Goal: Information Seeking & Learning: Learn about a topic

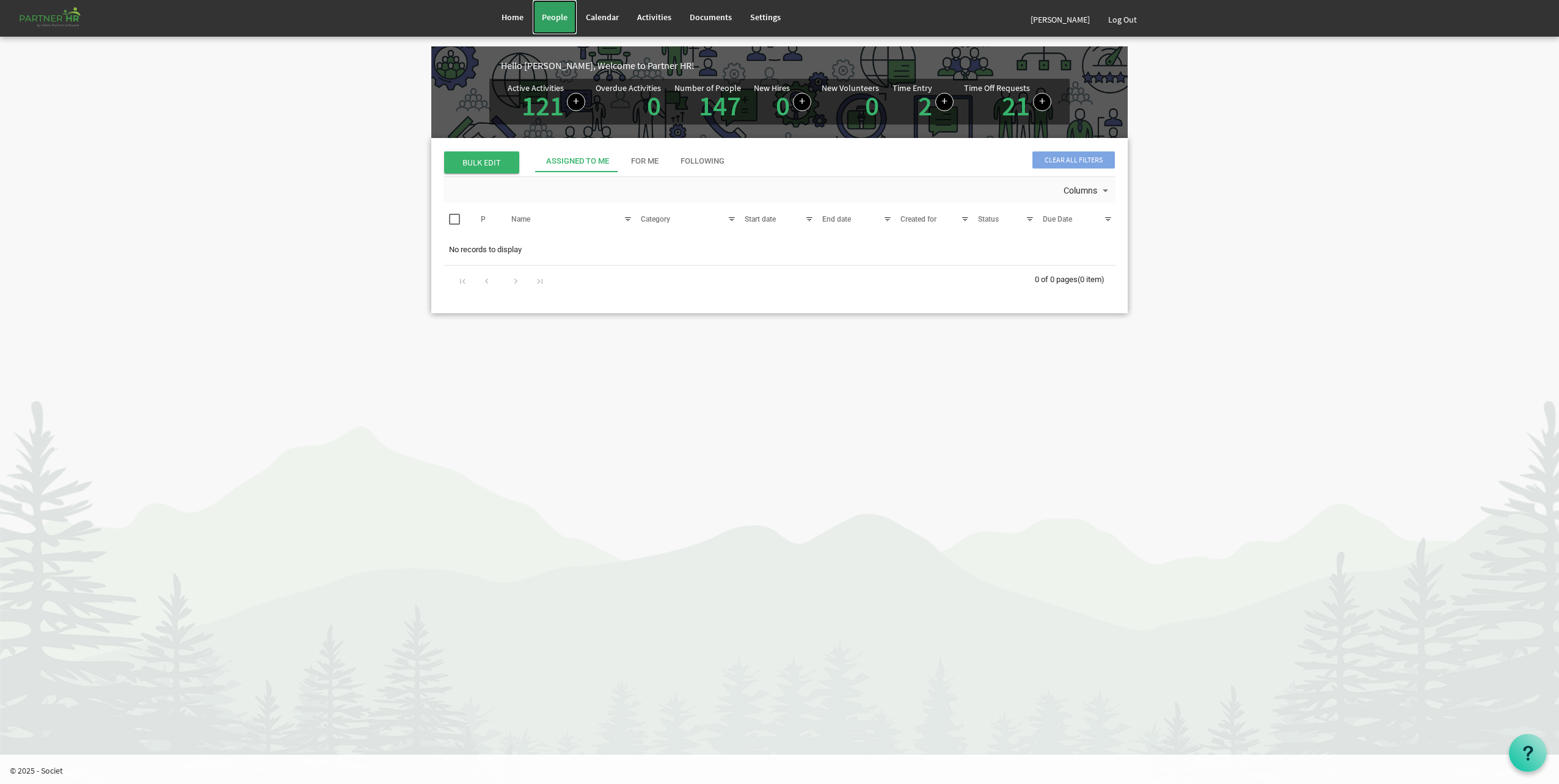
drag, startPoint x: 0, startPoint y: 0, endPoint x: 549, endPoint y: 22, distance: 549.4
click at [549, 22] on span "People" at bounding box center [554, 17] width 25 height 11
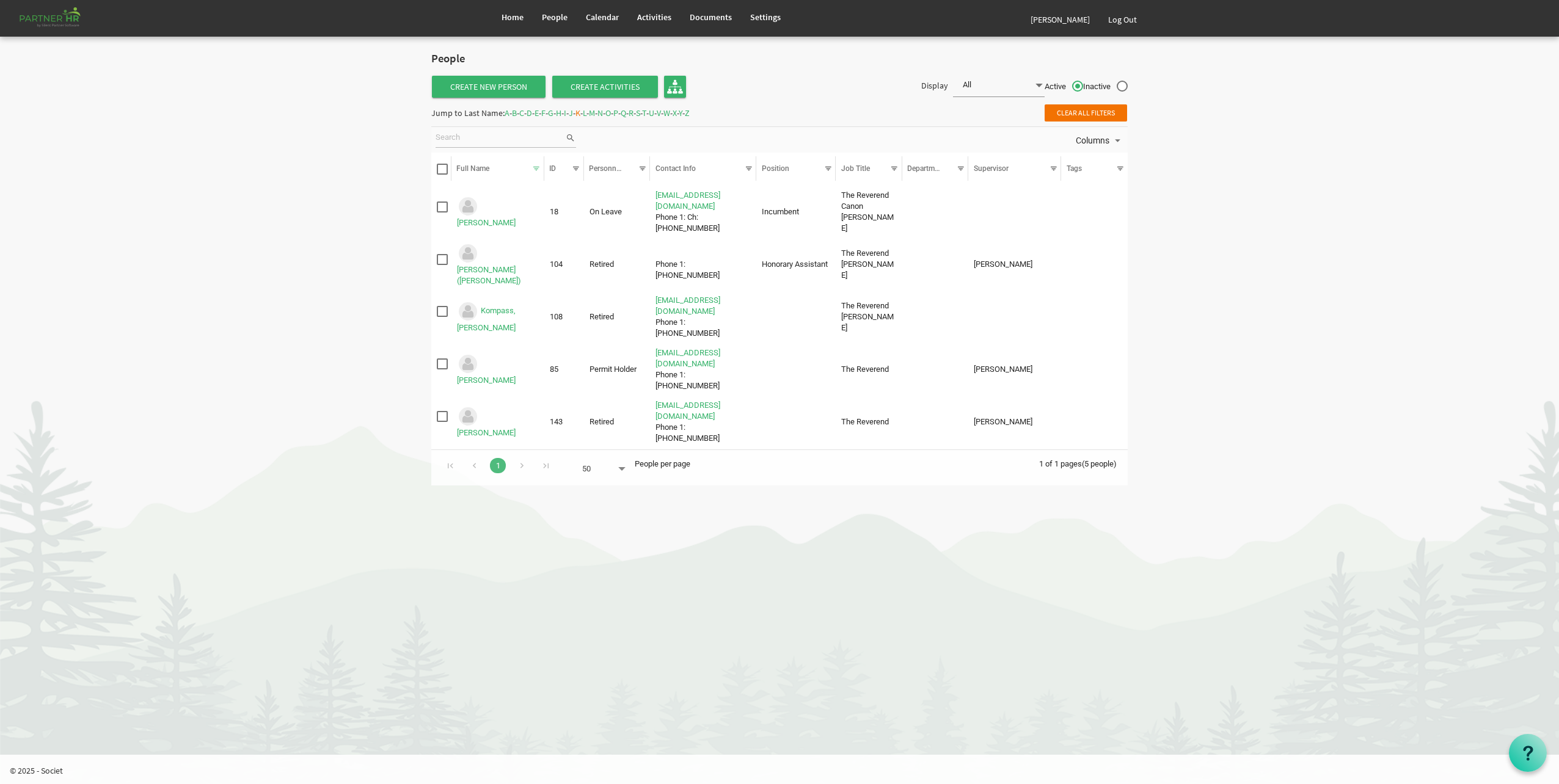
click at [532, 111] on div "Jump to Last Name: A - B - C - D - E - F - G - H - I - J - K - L - M - N - O - …" at bounding box center [560, 112] width 258 height 19
click at [524, 112] on span "C" at bounding box center [522, 113] width 5 height 11
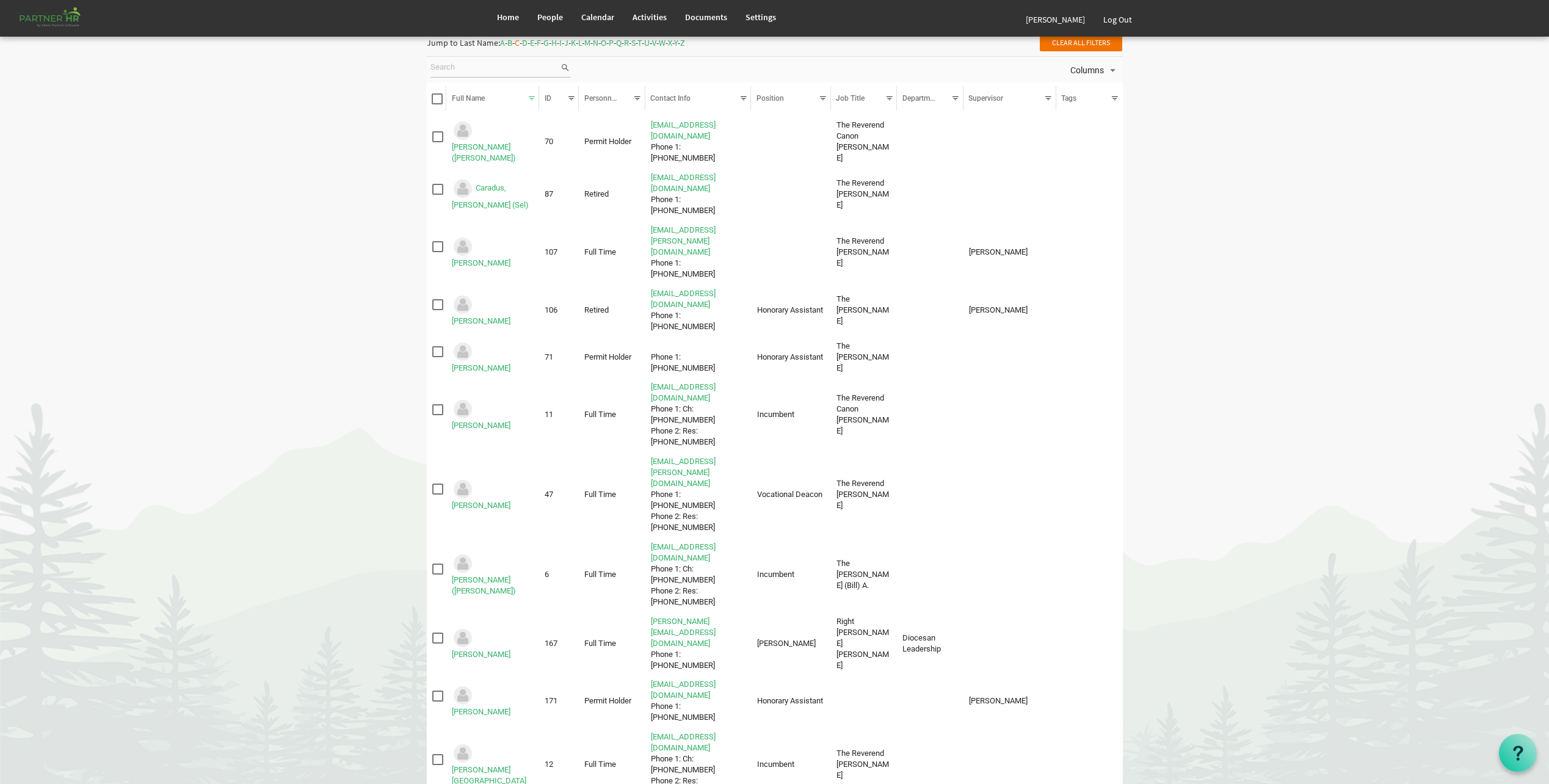
scroll to position [184, 0]
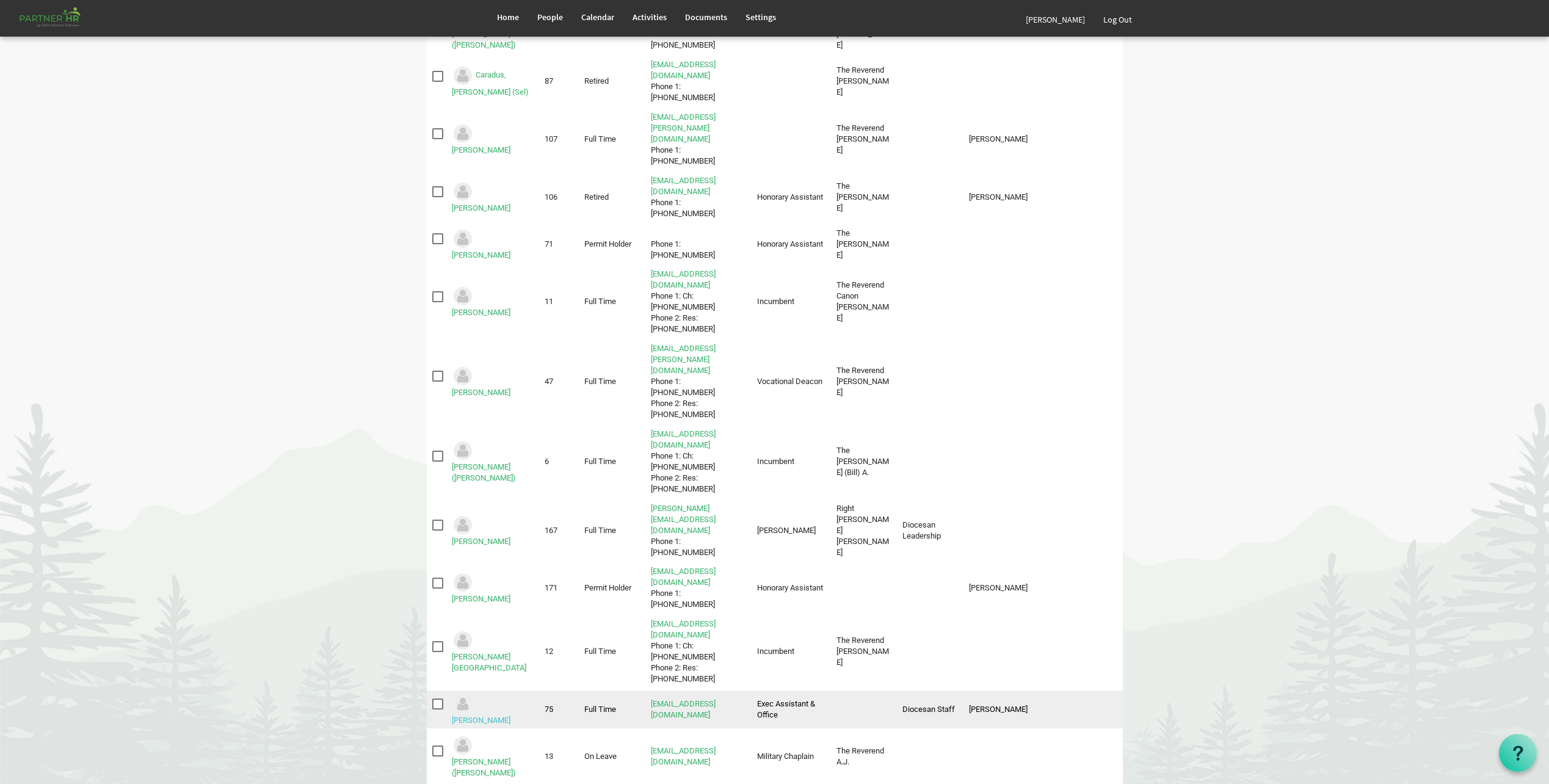
click at [499, 716] on link "[PERSON_NAME]" at bounding box center [481, 720] width 58 height 9
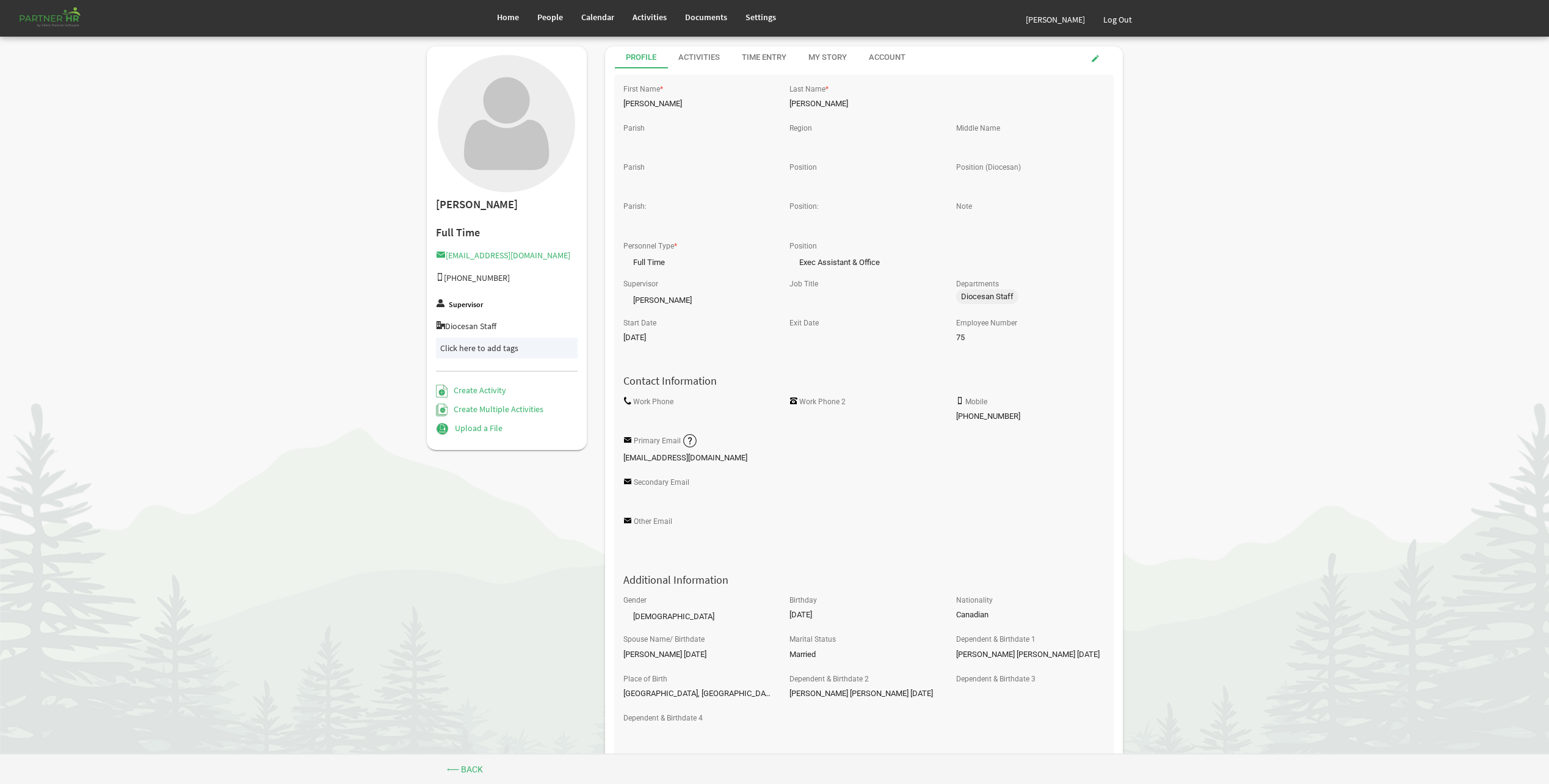
click at [707, 62] on div "Activities" at bounding box center [699, 58] width 41 height 12
click at [0, 0] on div at bounding box center [0, 0] width 0 height 0
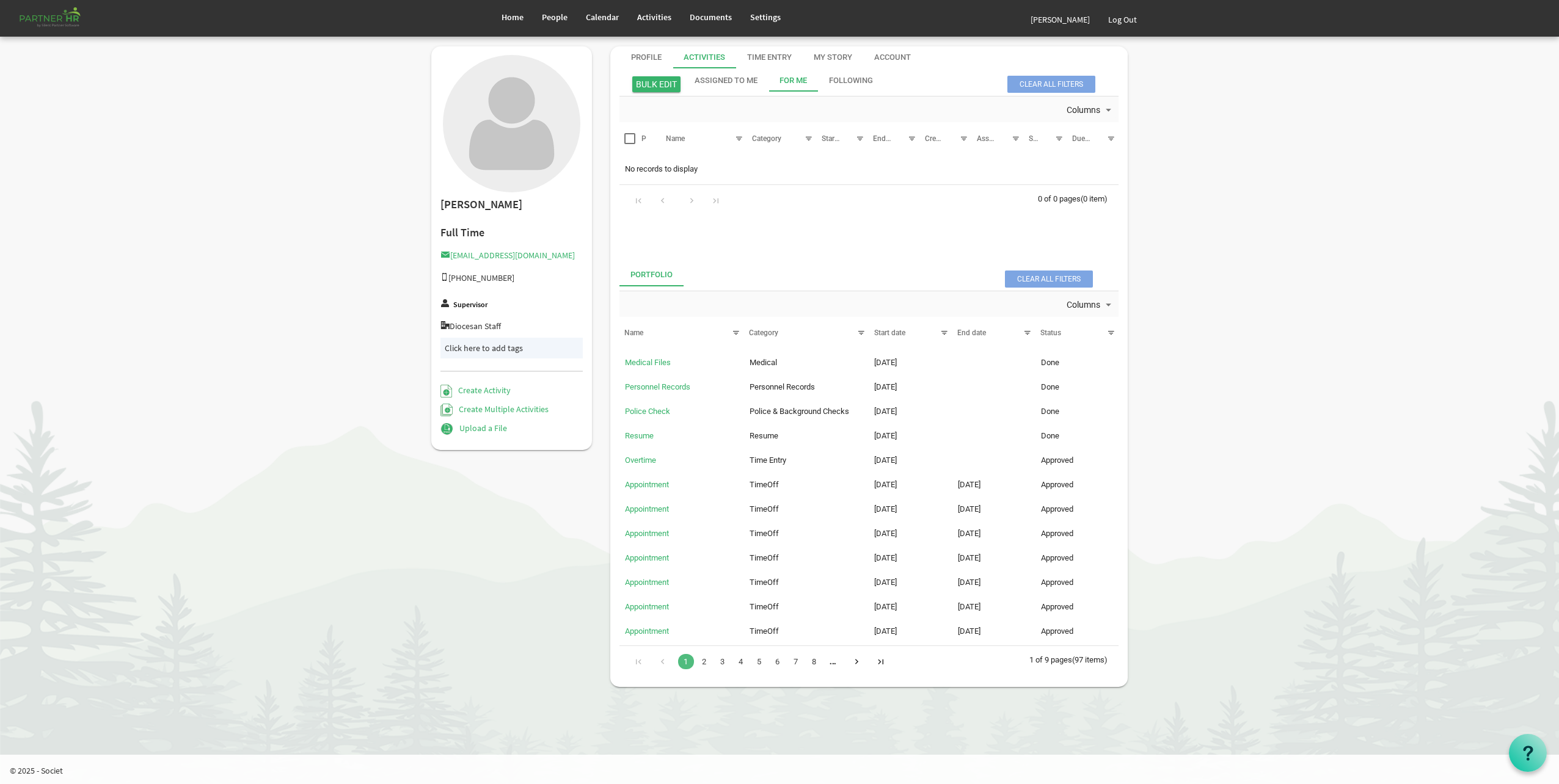
click at [881, 663] on div "Go to last page" at bounding box center [880, 660] width 16 height 17
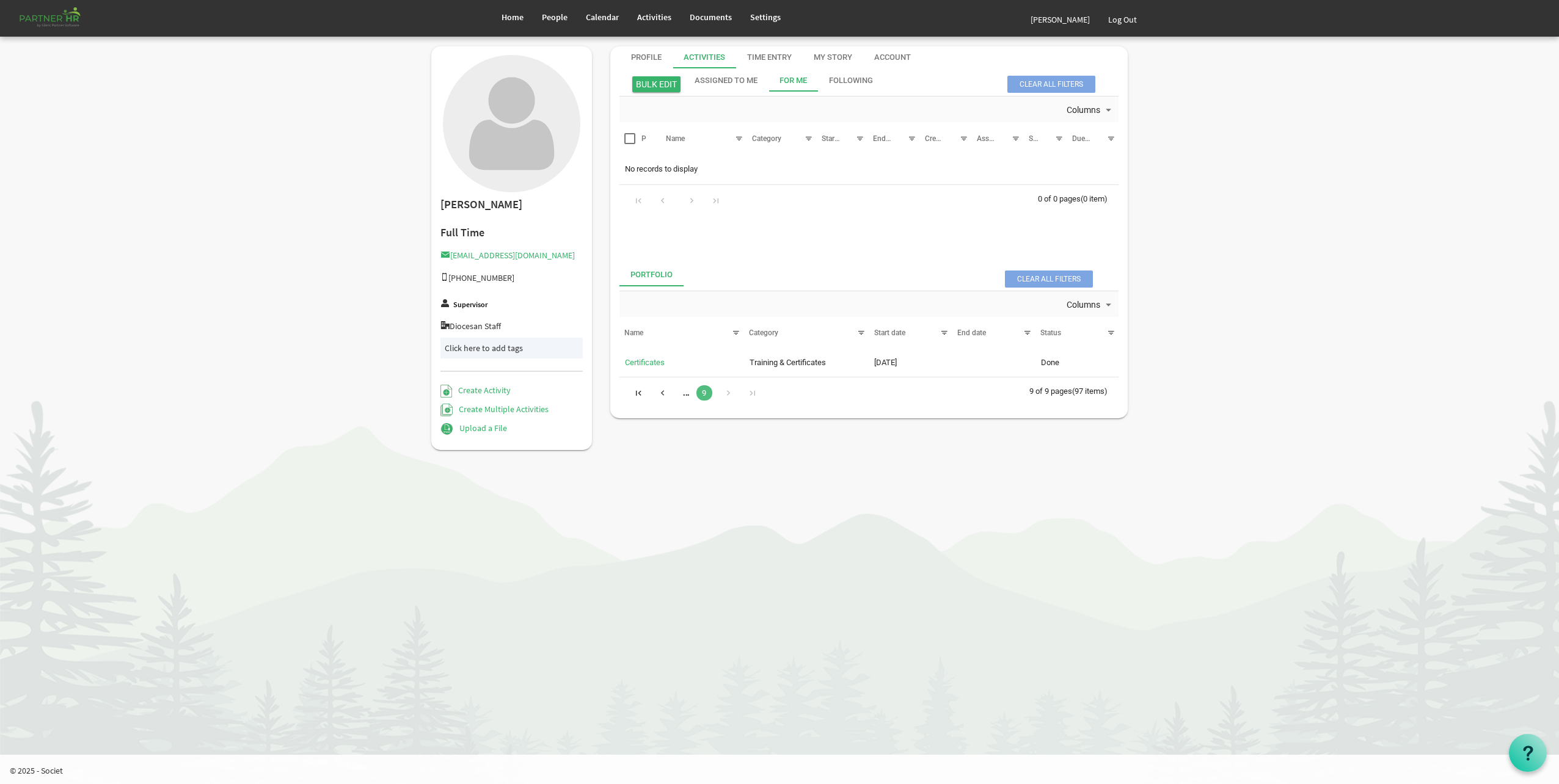
click at [668, 395] on div "Go to previous page" at bounding box center [662, 392] width 16 height 17
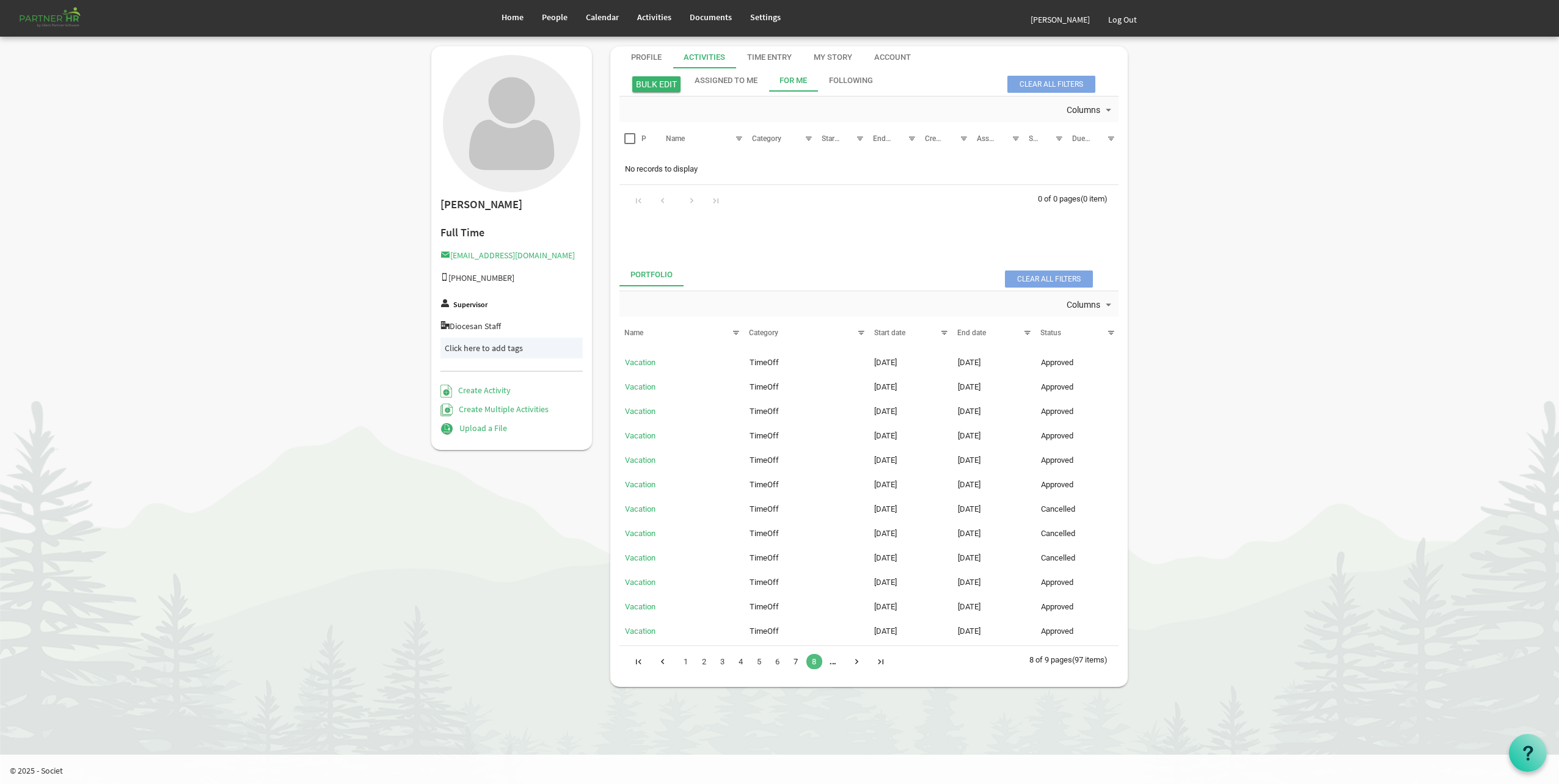
click at [791, 662] on link "7" at bounding box center [796, 662] width 16 height 15
click at [781, 666] on link "6" at bounding box center [778, 662] width 16 height 15
click at [766, 664] on link "5" at bounding box center [759, 662] width 16 height 15
click at [749, 666] on div "... 1 2 3 4 5 6 7 8 ..." at bounding box center [764, 659] width 266 height 20
click at [744, 666] on link "4" at bounding box center [741, 662] width 16 height 15
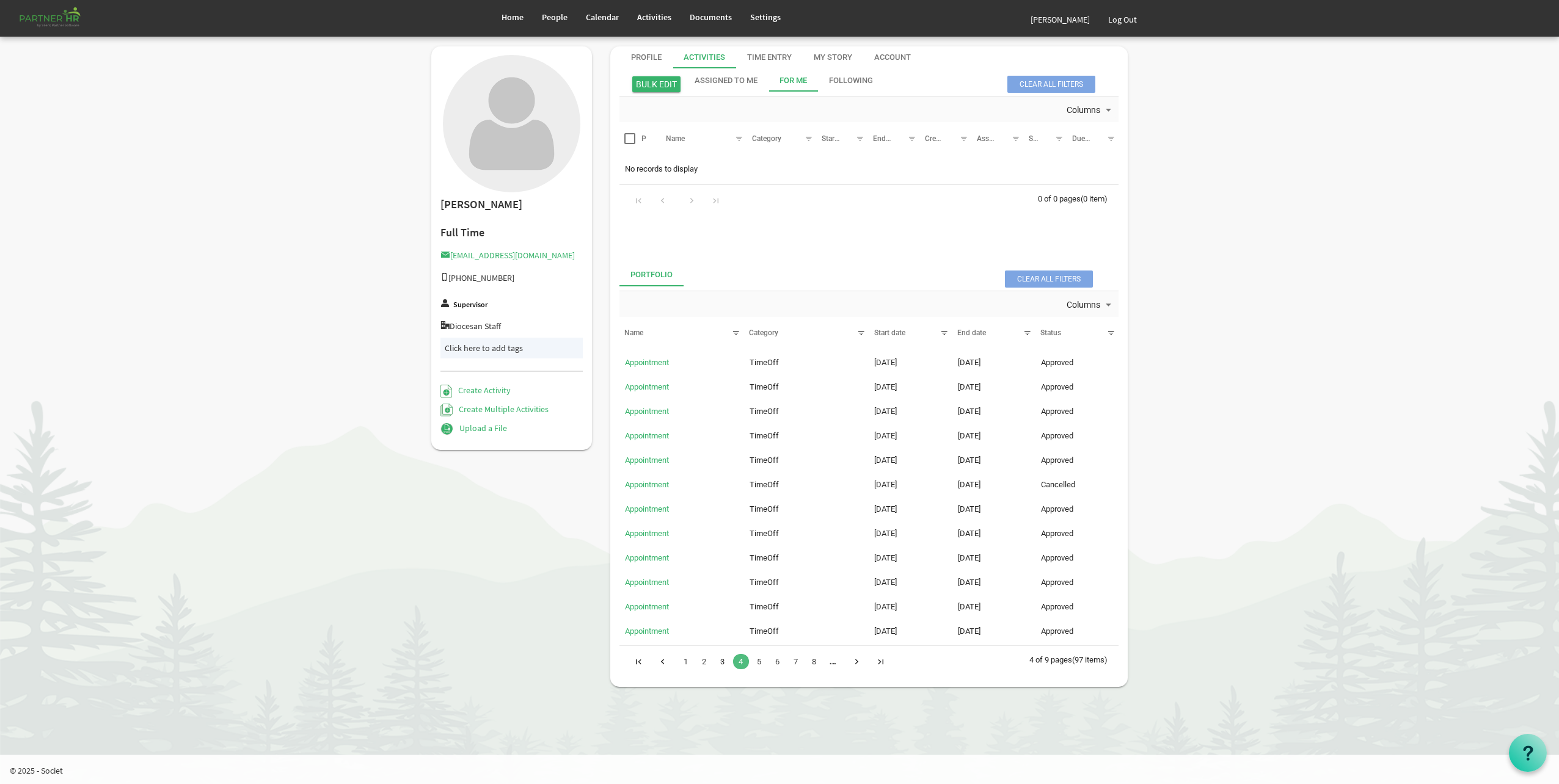
click at [715, 664] on link "3" at bounding box center [722, 662] width 16 height 15
click at [703, 663] on link "2" at bounding box center [704, 662] width 16 height 15
click at [691, 660] on link "1" at bounding box center [686, 662] width 16 height 15
